Goal: Transaction & Acquisition: Book appointment/travel/reservation

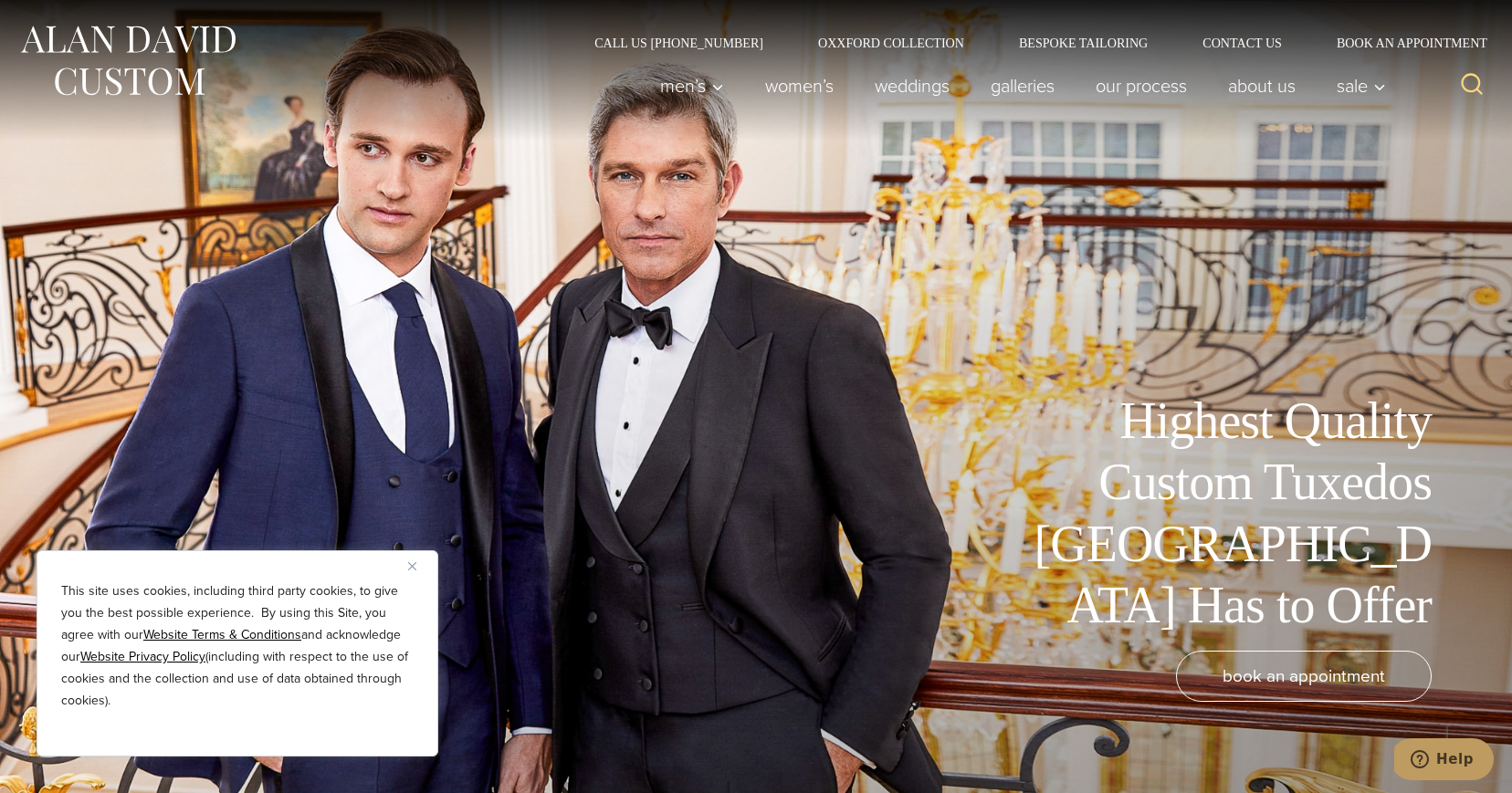
click at [411, 571] on button "Close" at bounding box center [419, 565] width 22 height 22
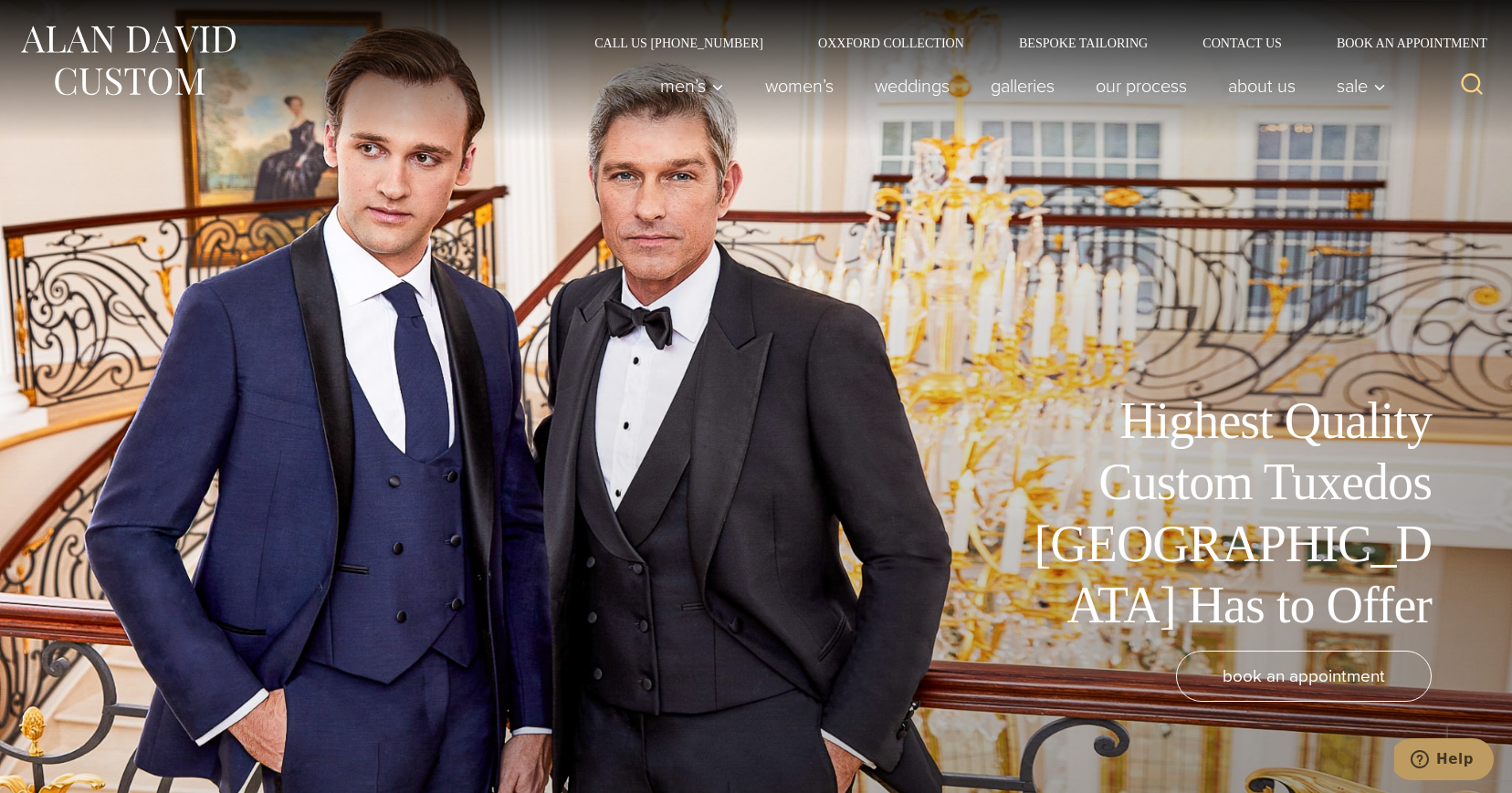
scroll to position [9, 0]
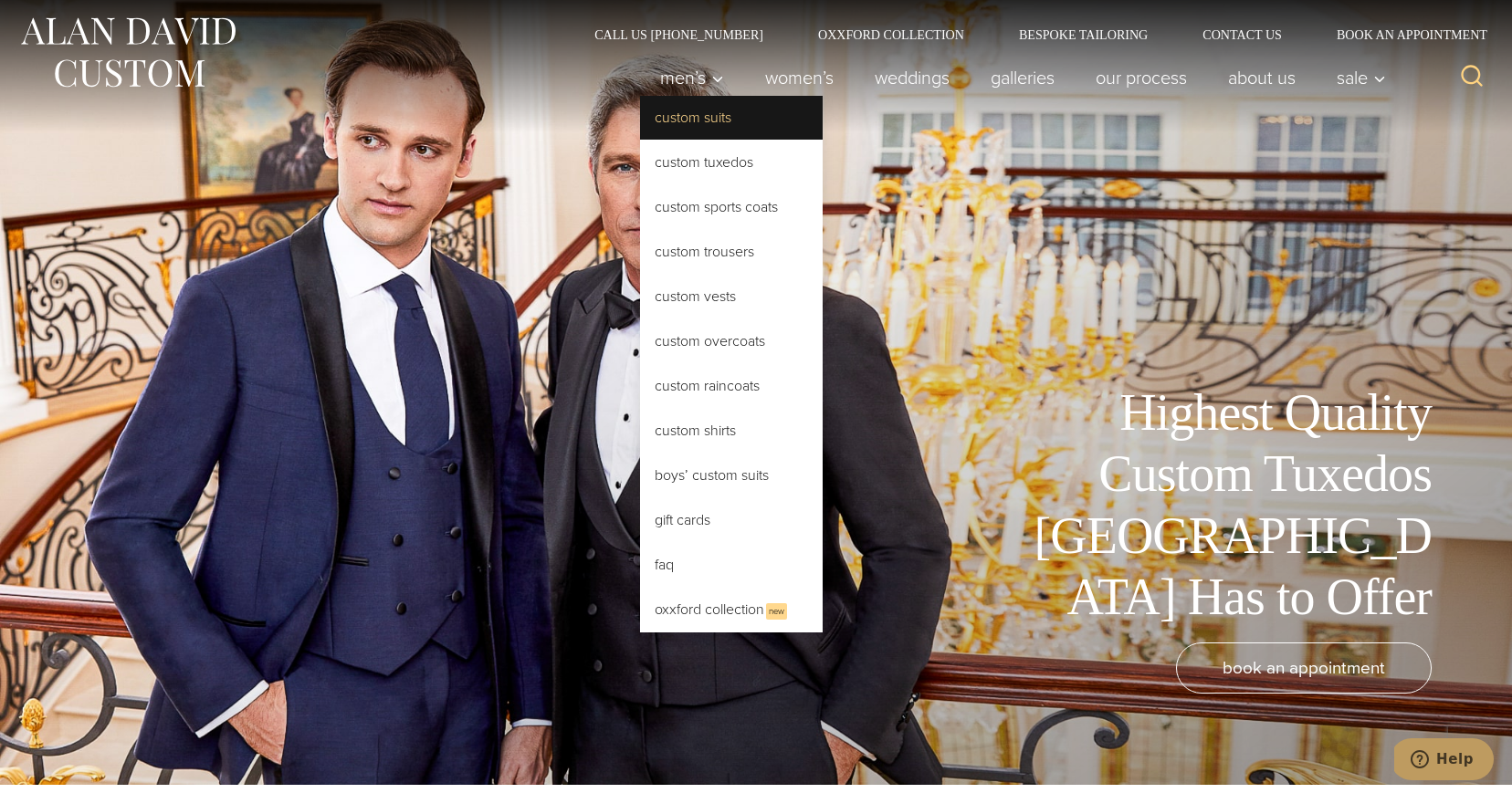
click at [701, 118] on link "Custom Suits" at bounding box center [731, 118] width 183 height 44
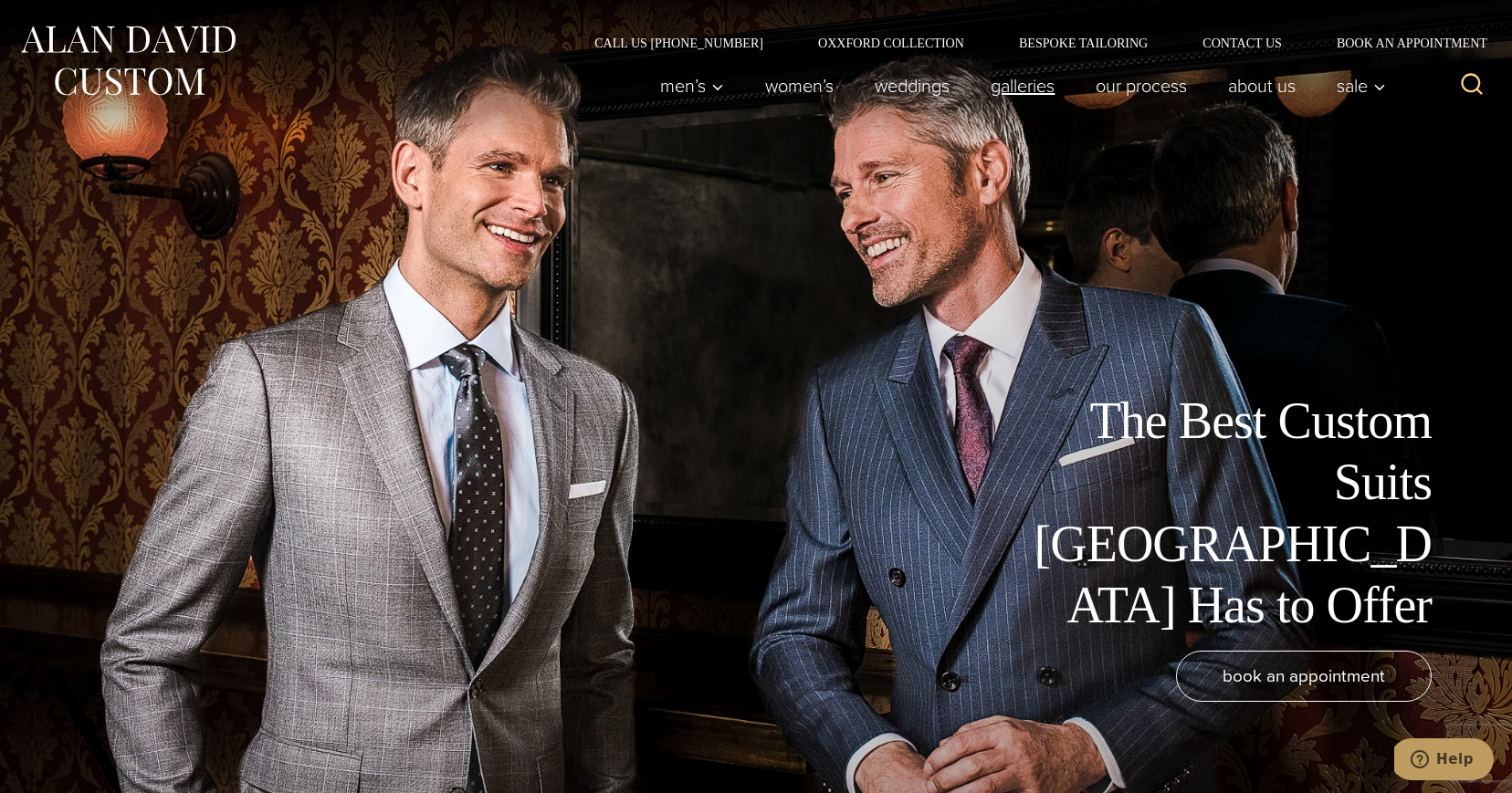
click at [998, 95] on link "Galleries" at bounding box center [1023, 86] width 105 height 36
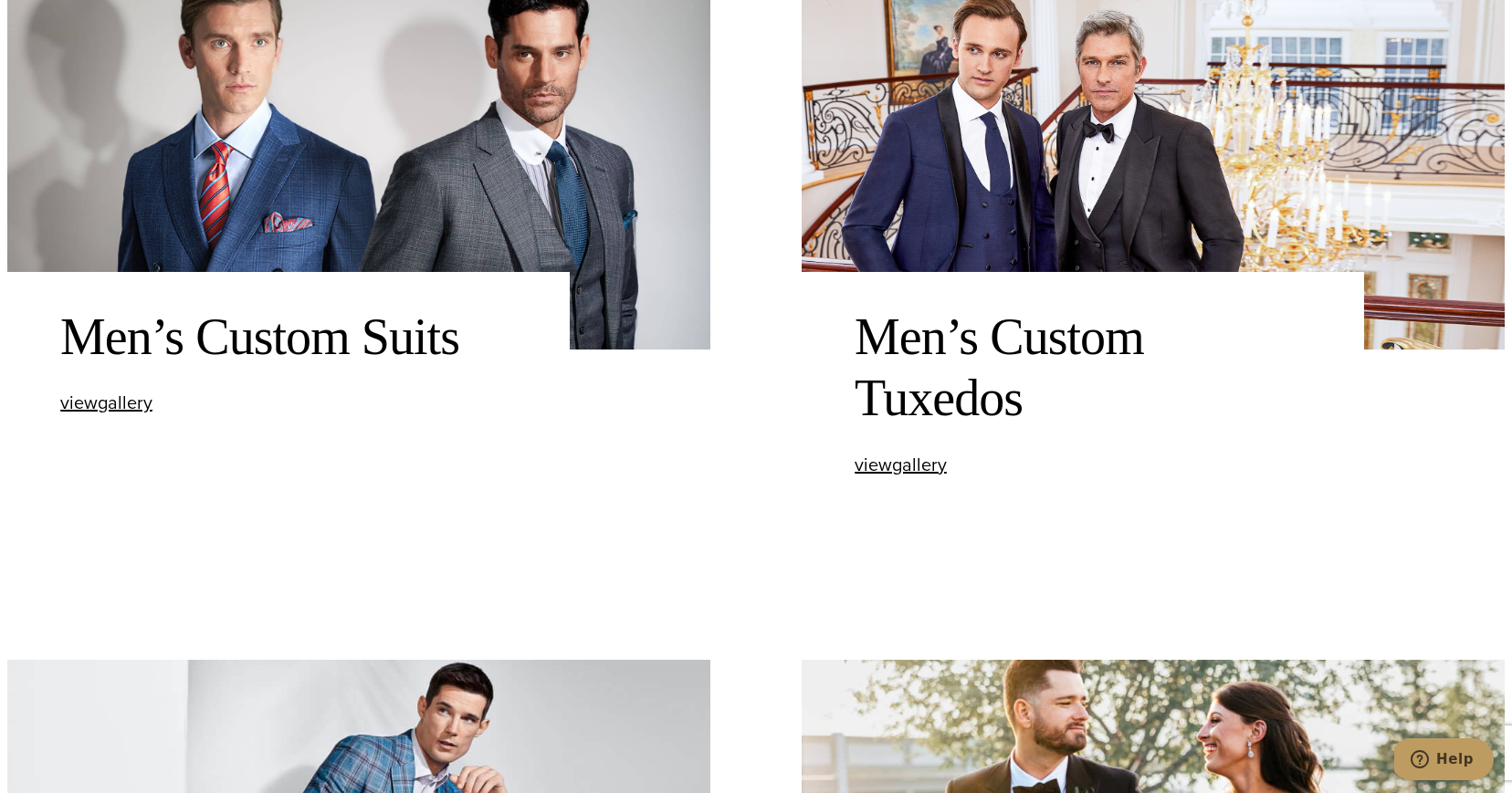
scroll to position [883, 0]
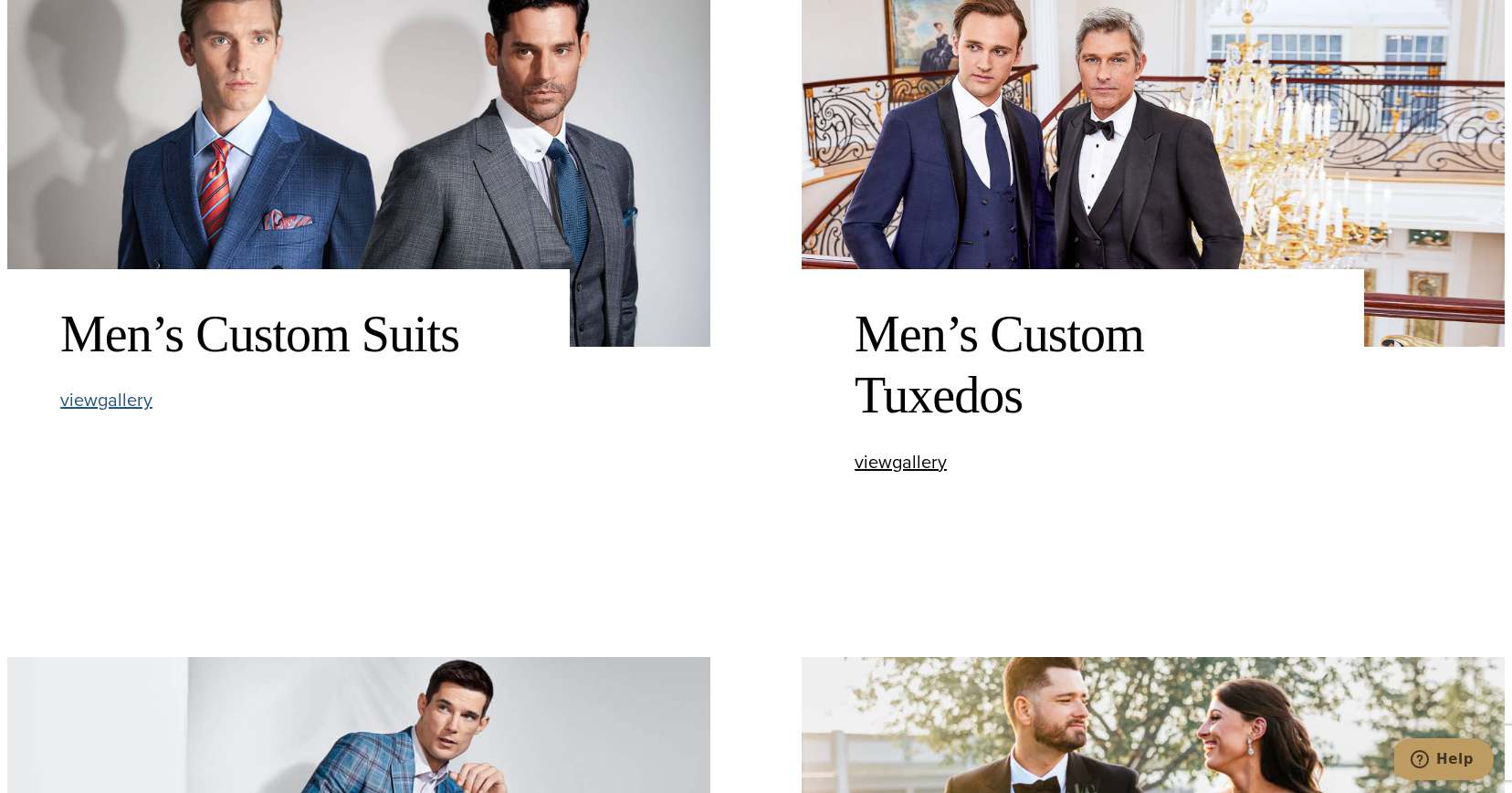
click at [122, 403] on span "view Men’s Custom Suits gallery" at bounding box center [106, 399] width 92 height 28
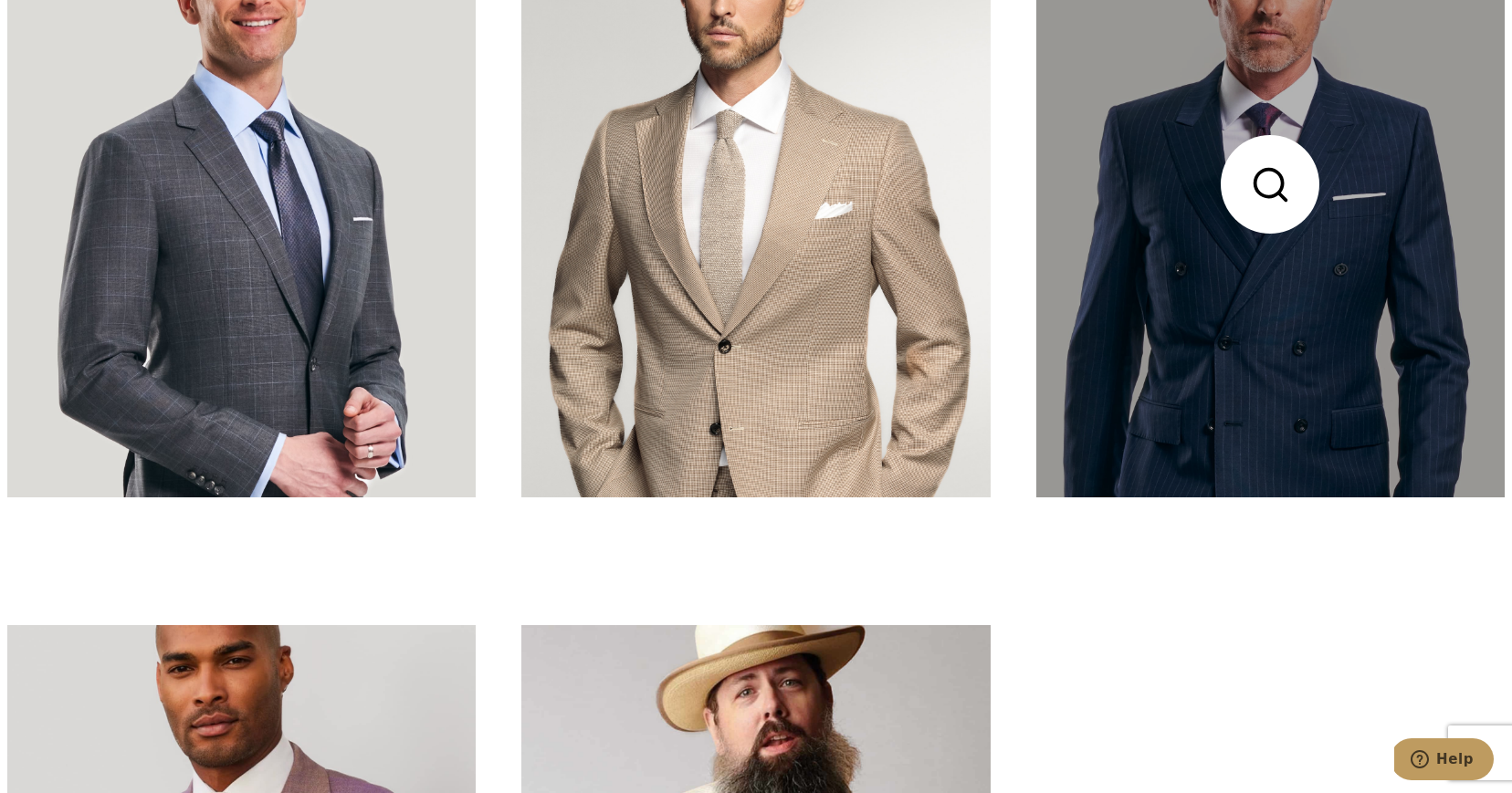
scroll to position [6461, 0]
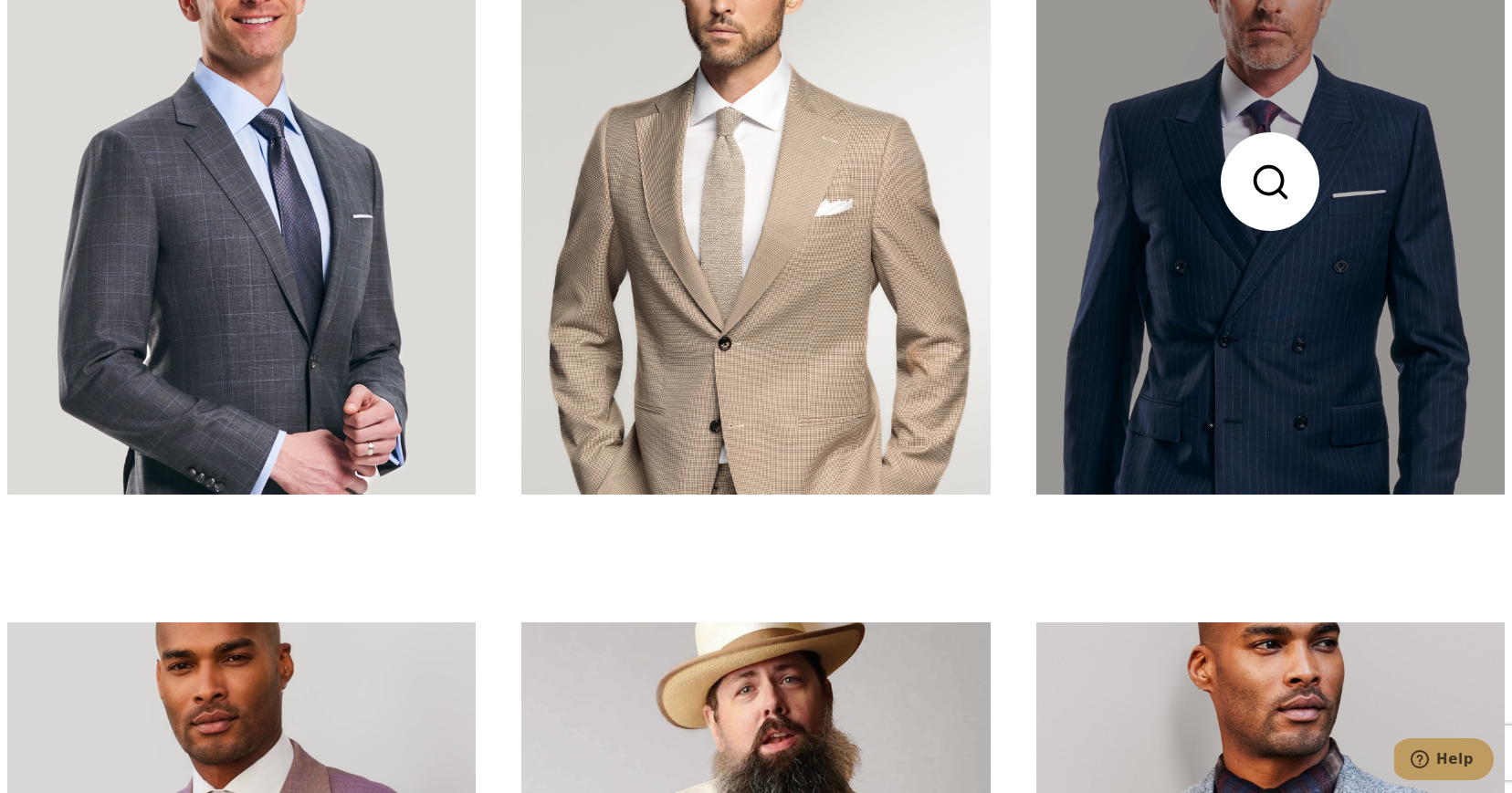
click at [1273, 226] on link at bounding box center [1271, 182] width 469 height 624
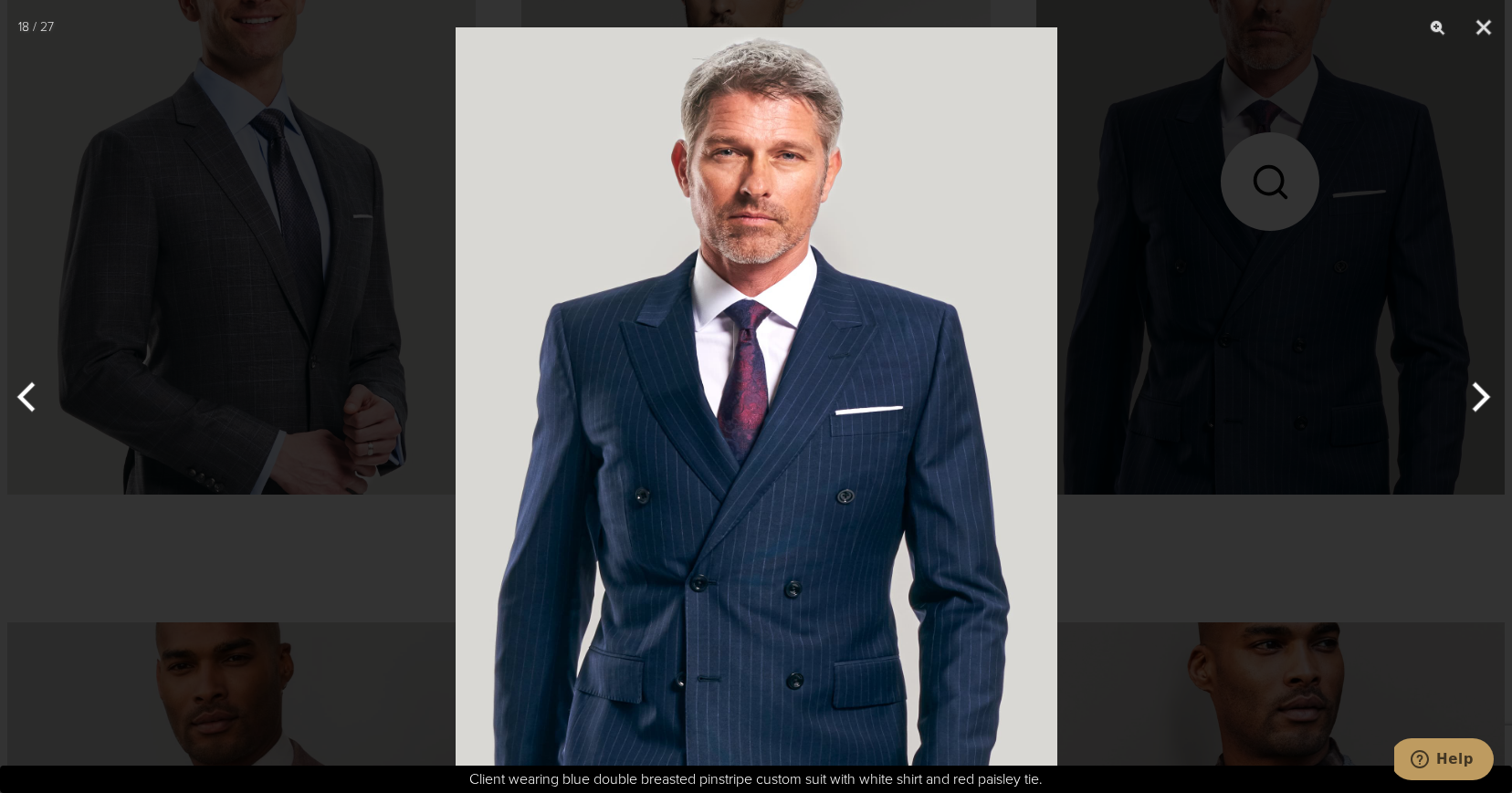
click at [1335, 148] on div at bounding box center [756, 396] width 1512 height 793
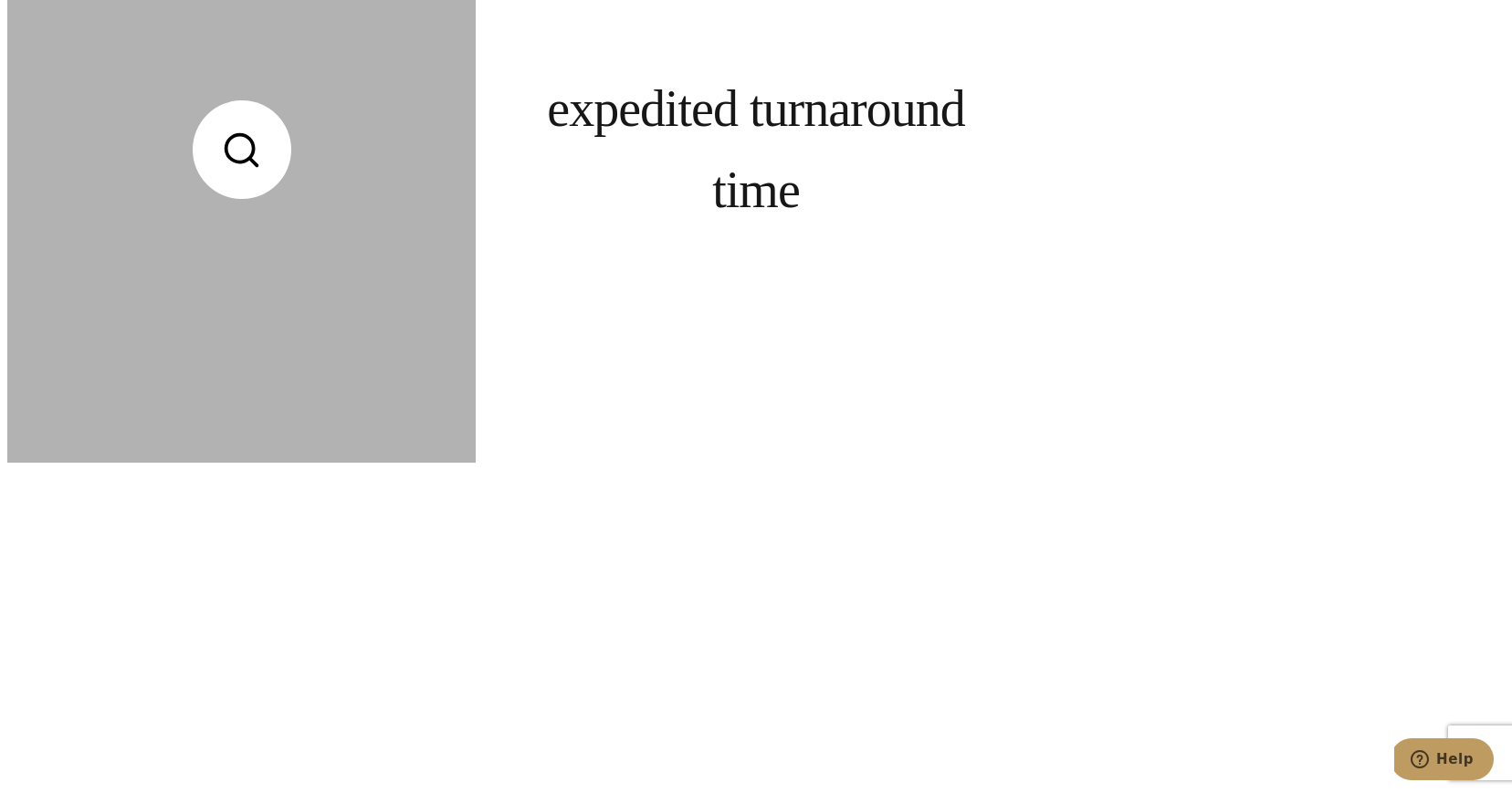
scroll to position [8022, 0]
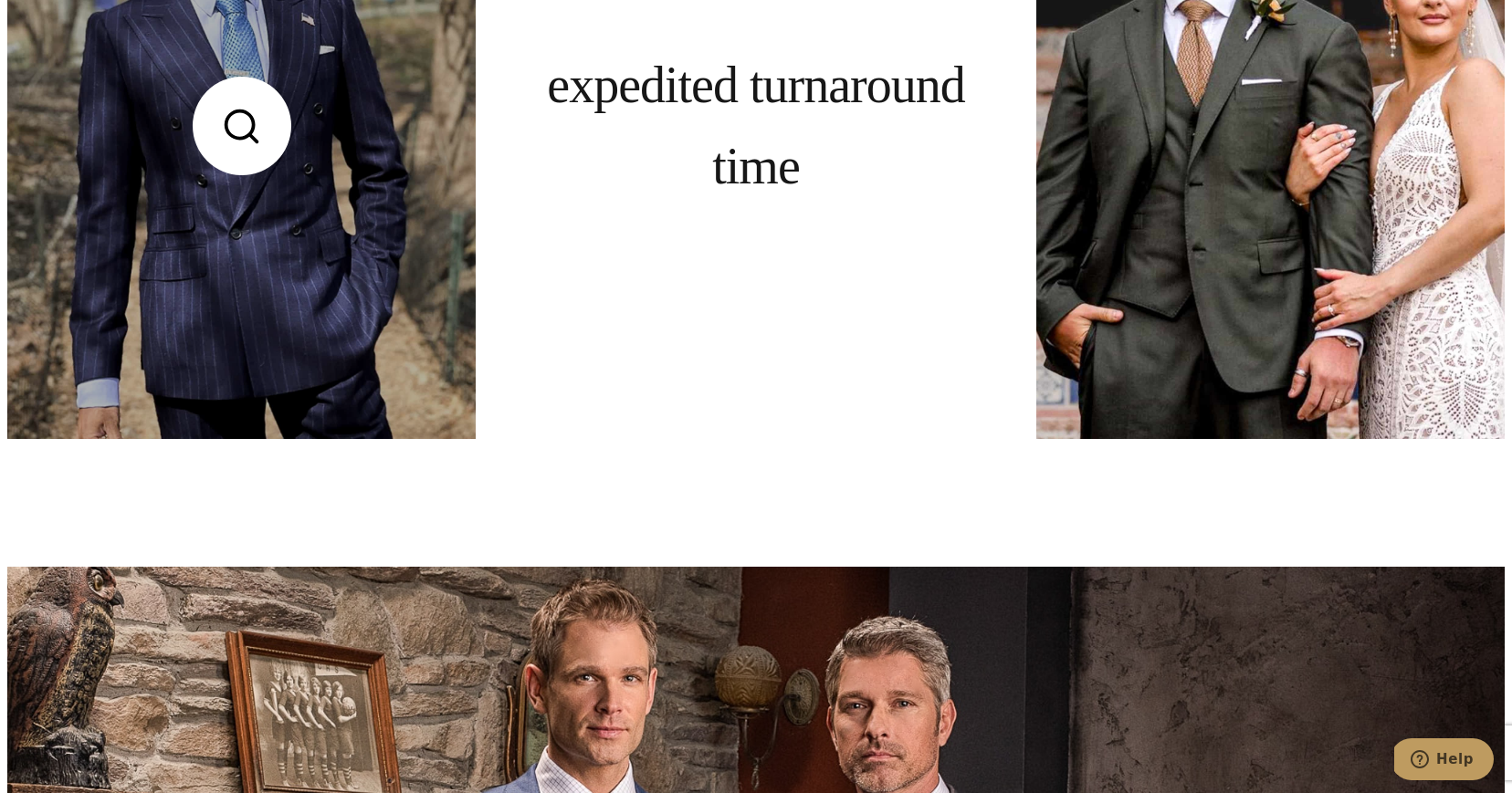
click at [330, 300] on link at bounding box center [241, 126] width 469 height 624
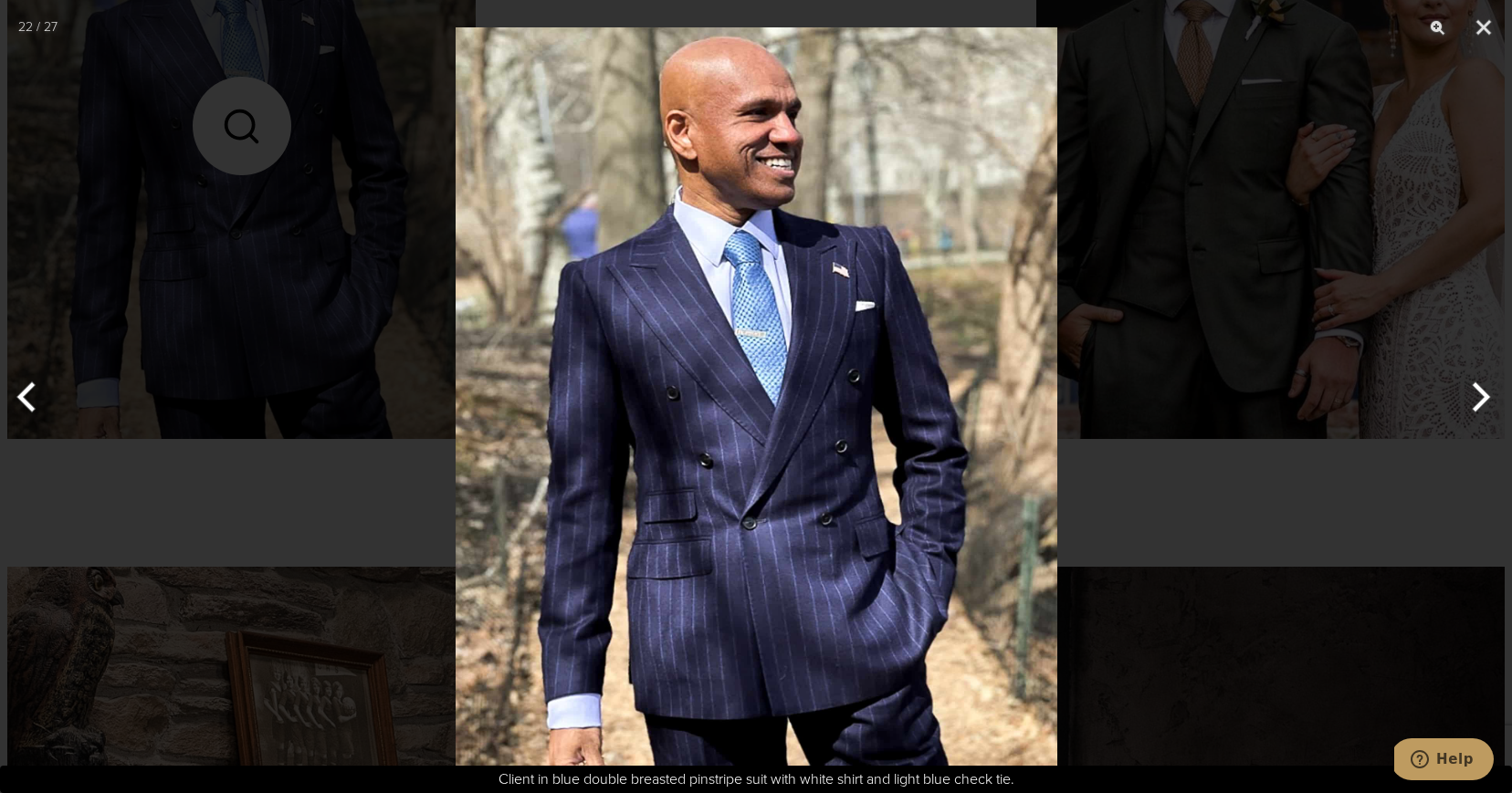
click at [1262, 235] on div at bounding box center [756, 396] width 1512 height 793
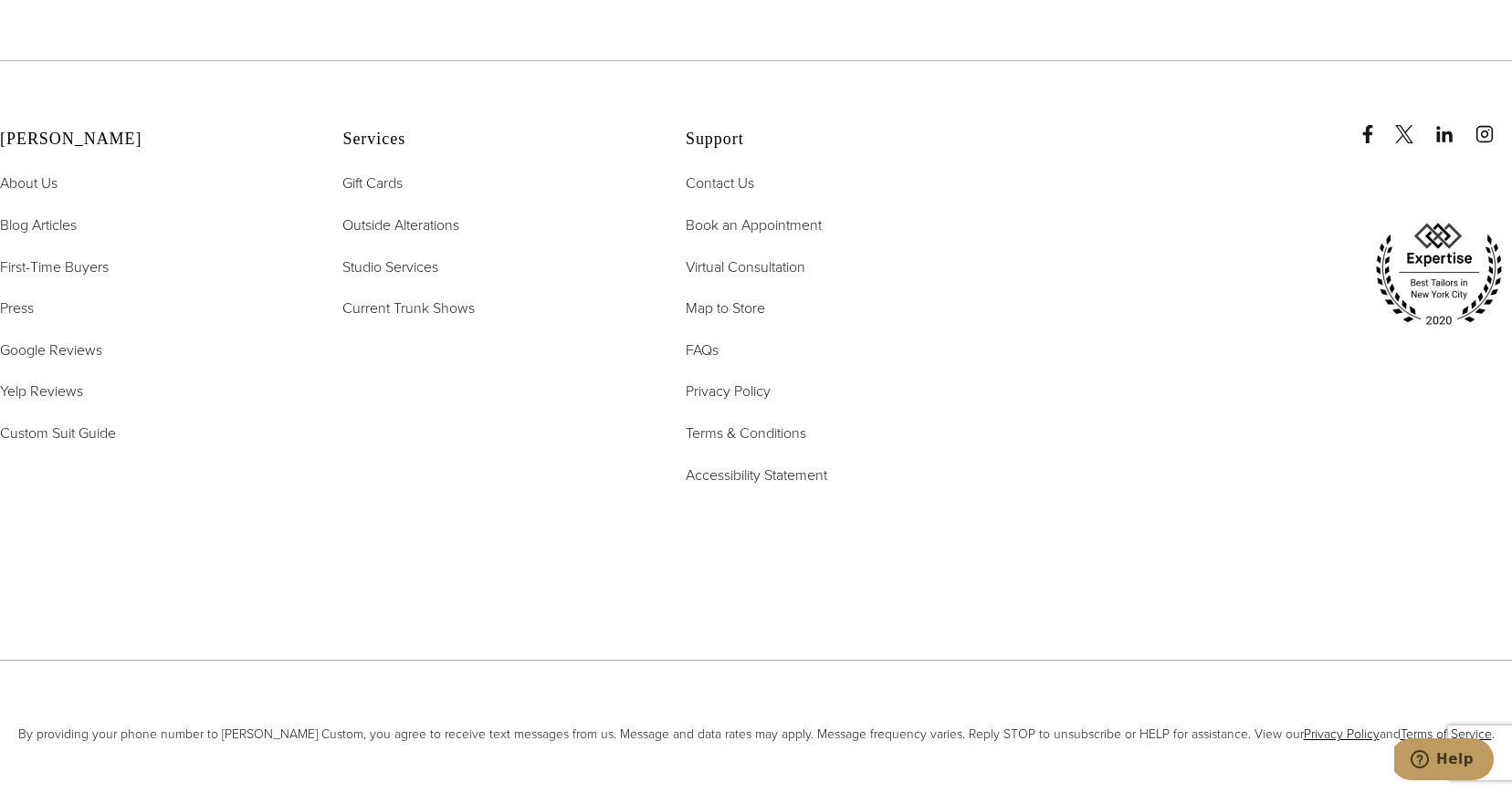
scroll to position [10401, 0]
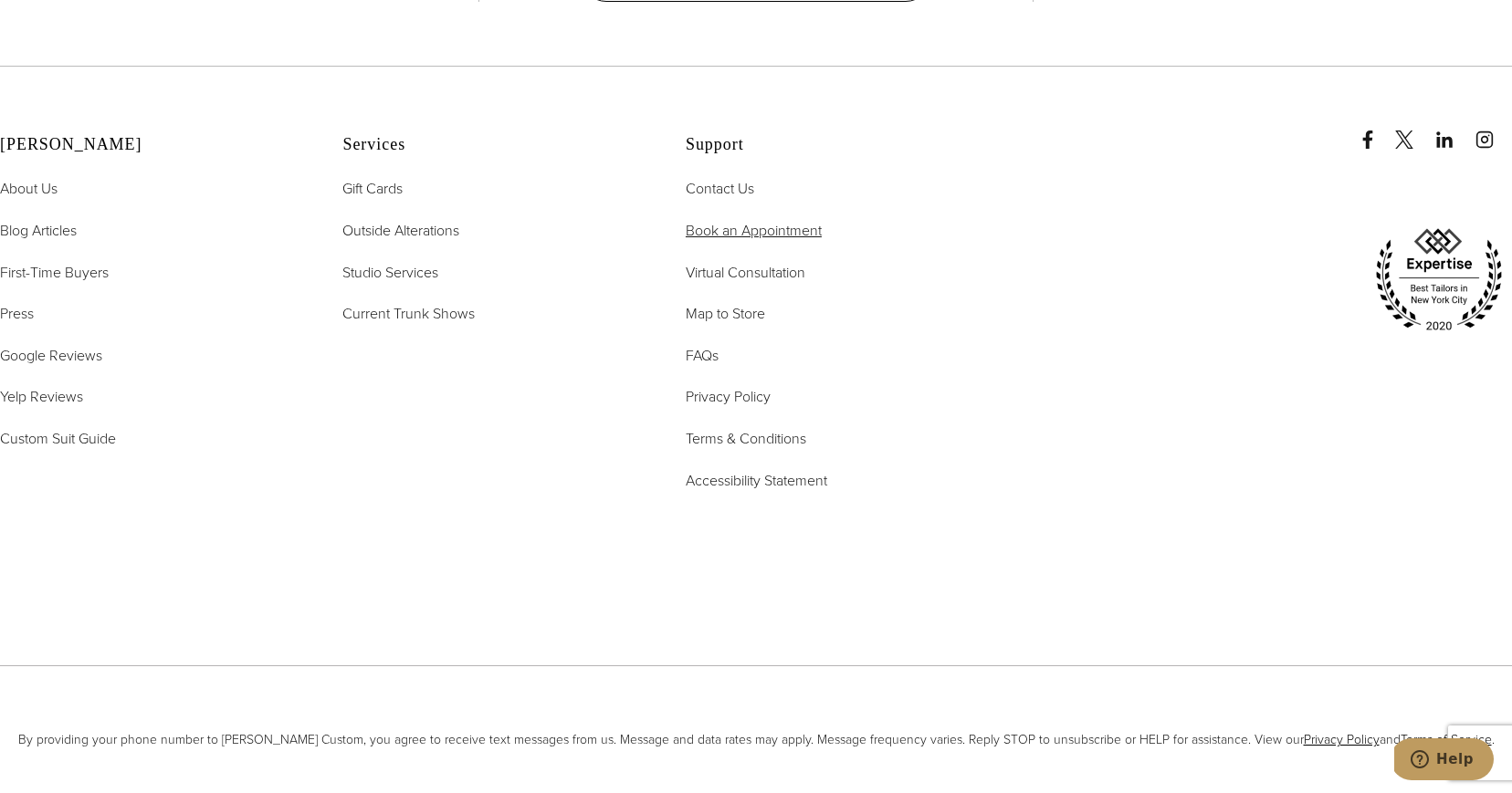
click at [770, 229] on span "Book an Appointment" at bounding box center [754, 231] width 136 height 21
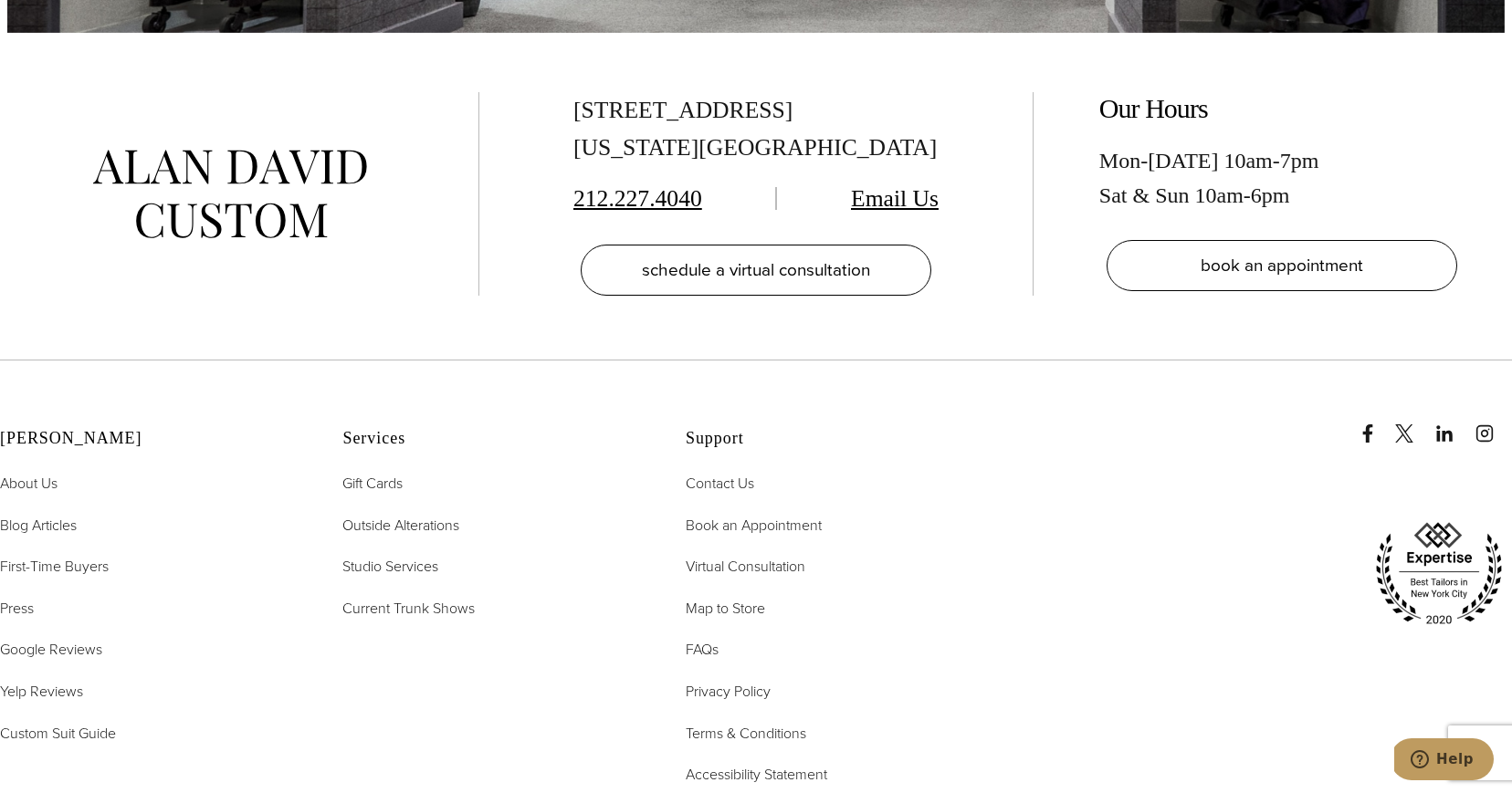
scroll to position [3901, 0]
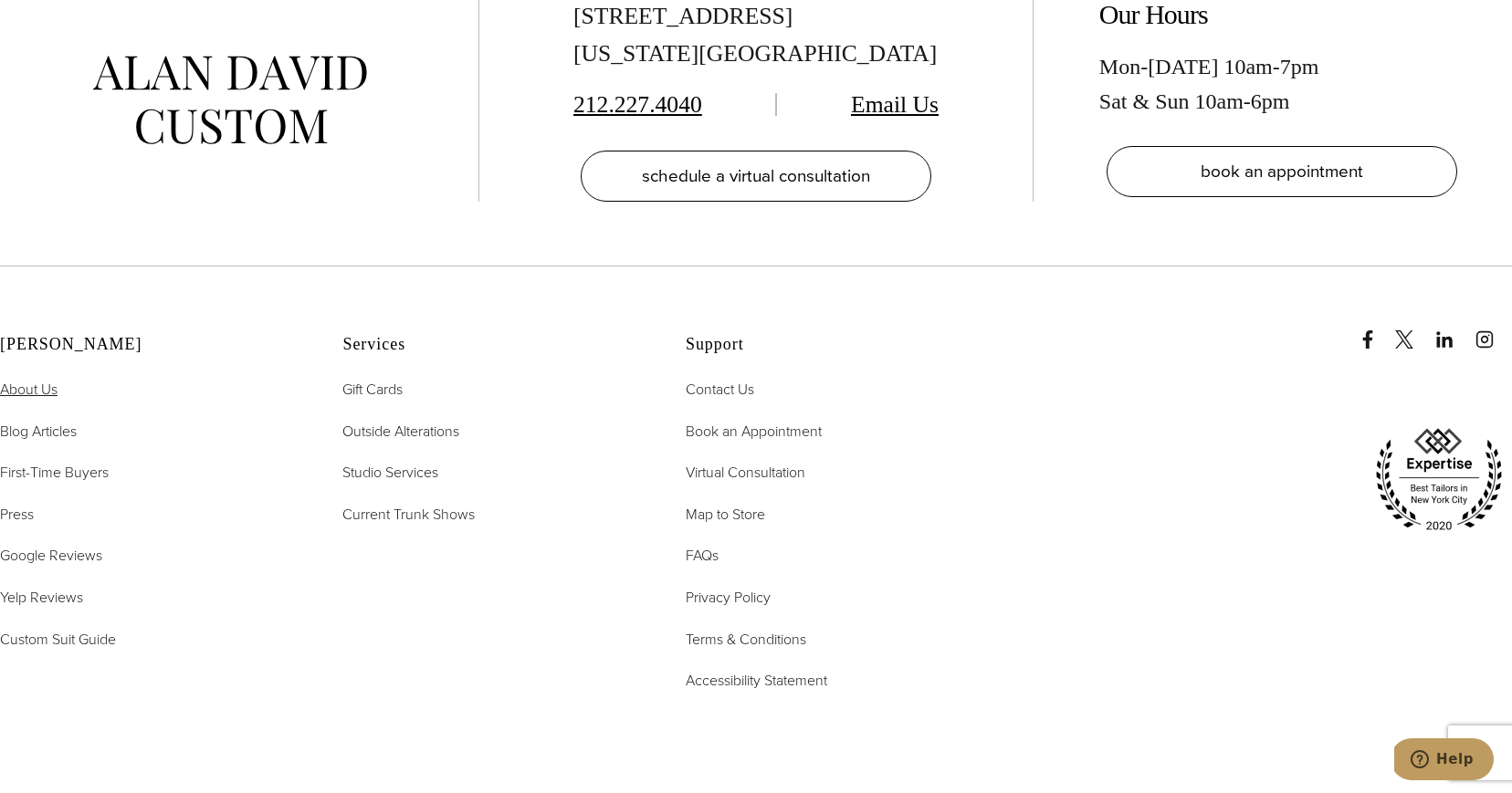
click at [44, 378] on span "About Us" at bounding box center [29, 389] width 57 height 21
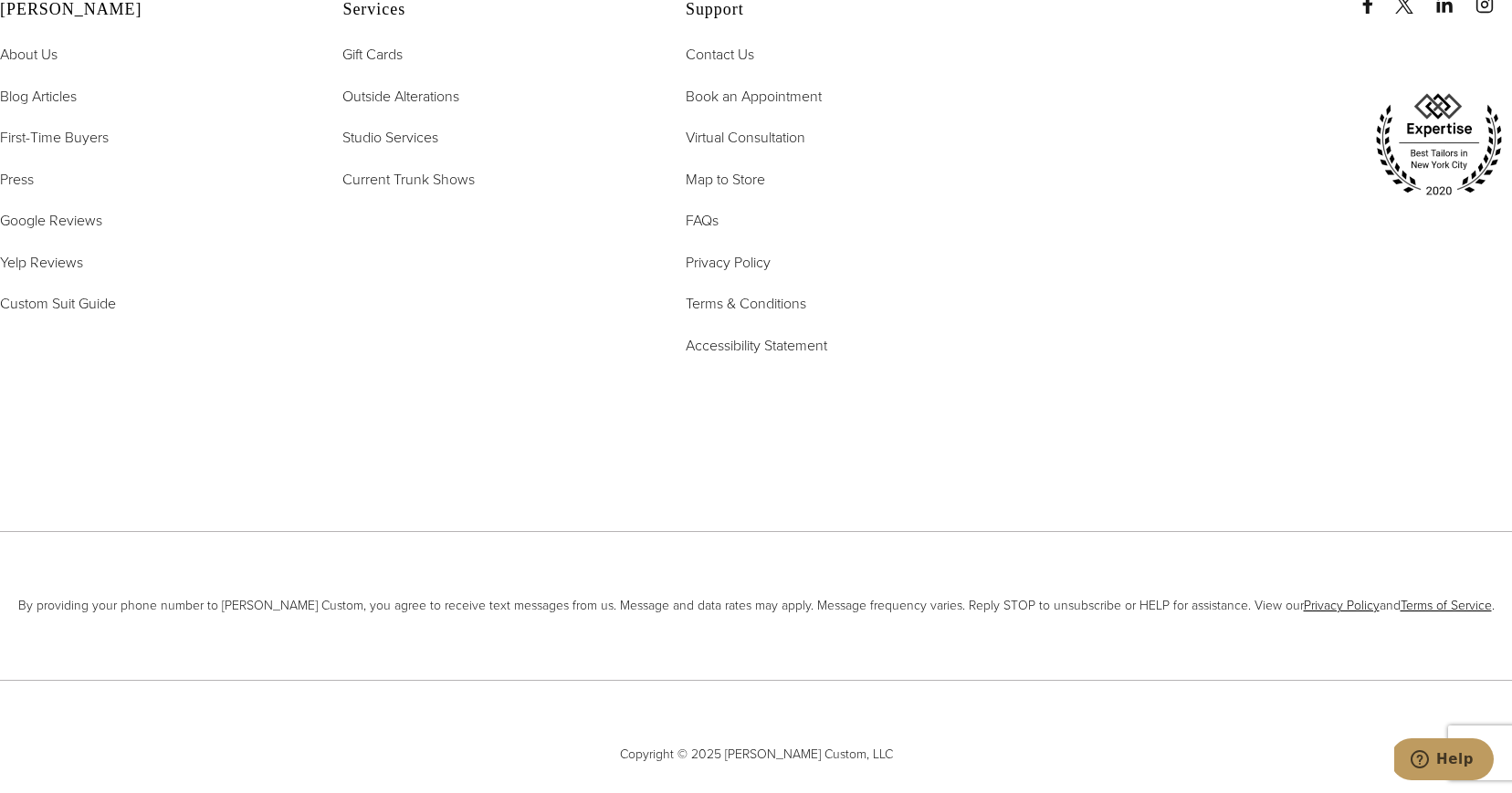
scroll to position [8470, 0]
